Goal: Task Accomplishment & Management: Manage account settings

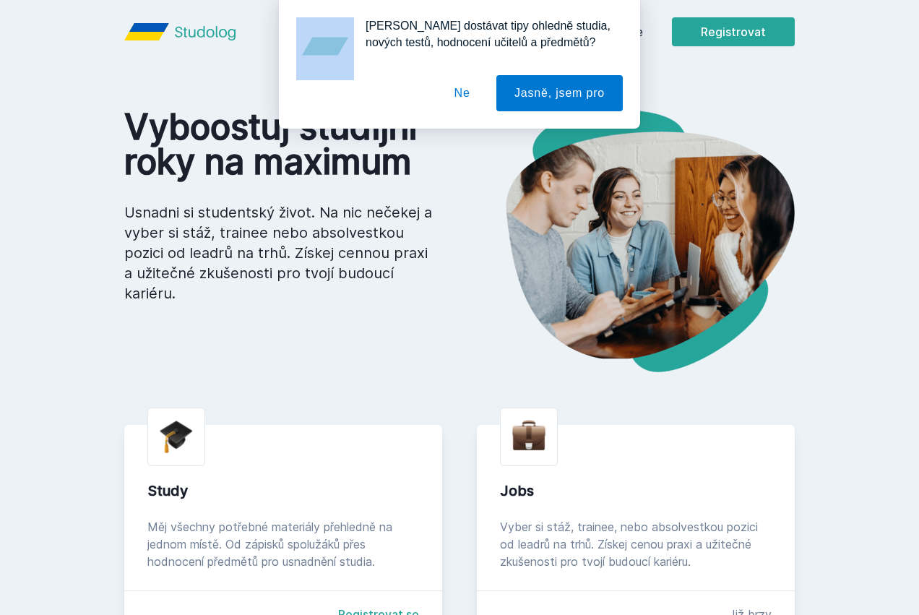
click at [721, 20] on div "[PERSON_NAME] dostávat tipy ohledně studia, nových testů, hodnocení učitelů a p…" at bounding box center [459, 64] width 919 height 129
click at [720, 31] on div "[PERSON_NAME] dostávat tipy ohledně studia, nových testů, hodnocení učitelů a p…" at bounding box center [459, 64] width 919 height 129
click at [473, 102] on button "Ne" at bounding box center [462, 93] width 52 height 36
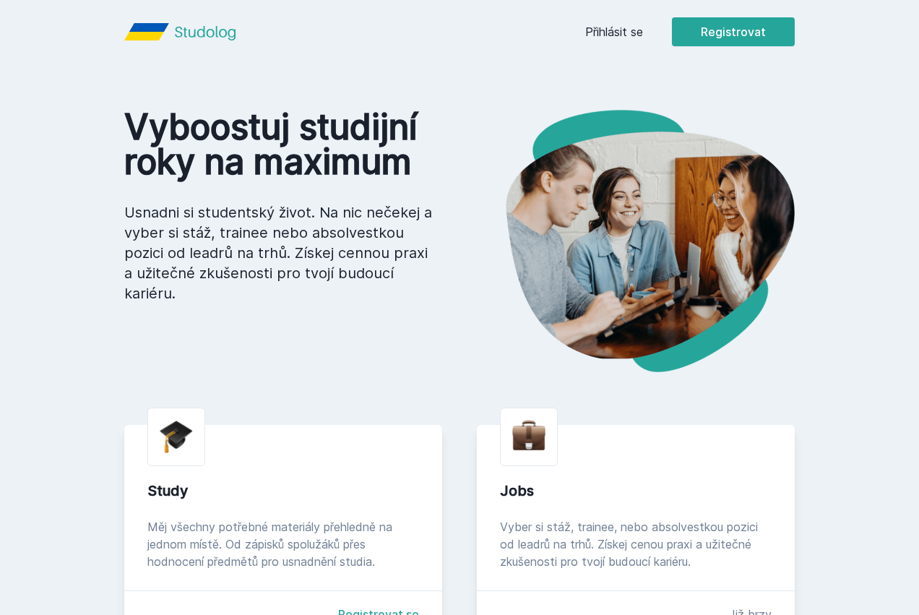
click at [713, 23] on div "Přihlásit se Registrovat" at bounding box center [690, 31] width 210 height 29
click at [741, 30] on div "Přihlásit se Registrovat" at bounding box center [690, 31] width 210 height 29
click at [736, 30] on div "Přihlásit se Registrovat" at bounding box center [690, 31] width 210 height 29
click at [643, 33] on link "Přihlásit se" at bounding box center [614, 31] width 58 height 17
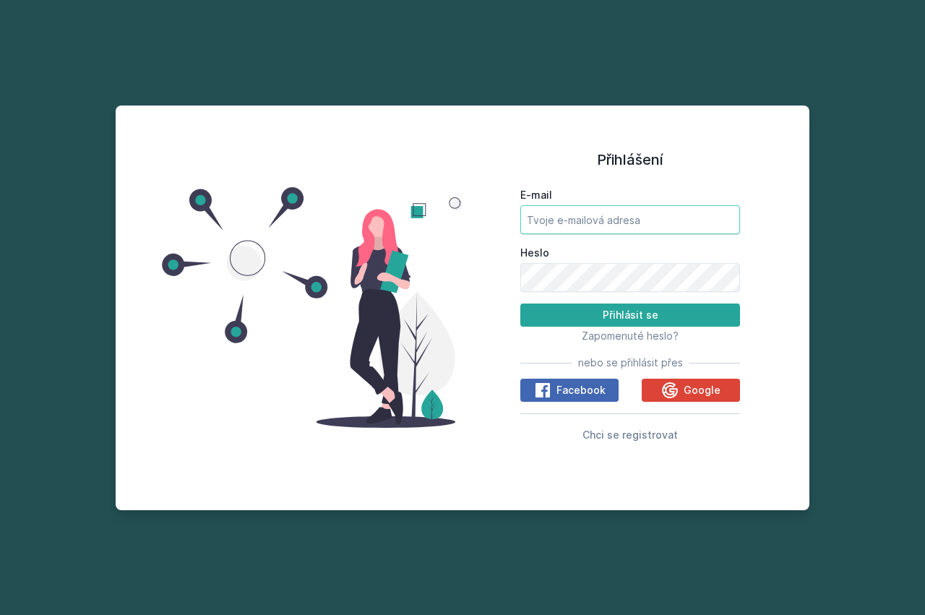
click at [621, 226] on input "E-mail" at bounding box center [630, 219] width 220 height 29
type input "letu02"
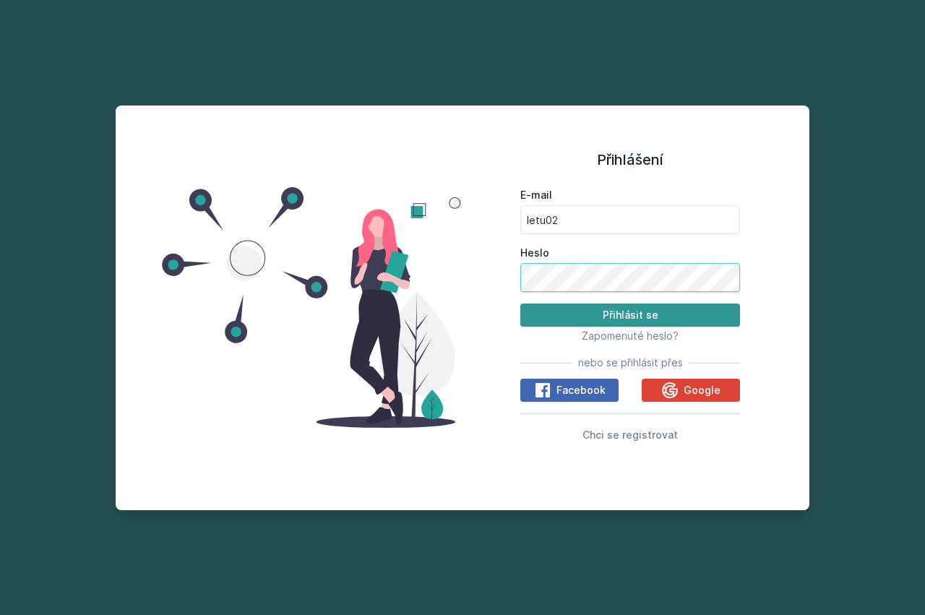
click at [520, 304] on button "Přihlásit se" at bounding box center [630, 315] width 220 height 23
click at [616, 311] on button "Přihlásit se" at bounding box center [630, 315] width 220 height 23
click at [561, 319] on button "Přihlásit se" at bounding box center [630, 315] width 220 height 23
